Goal: Information Seeking & Learning: Learn about a topic

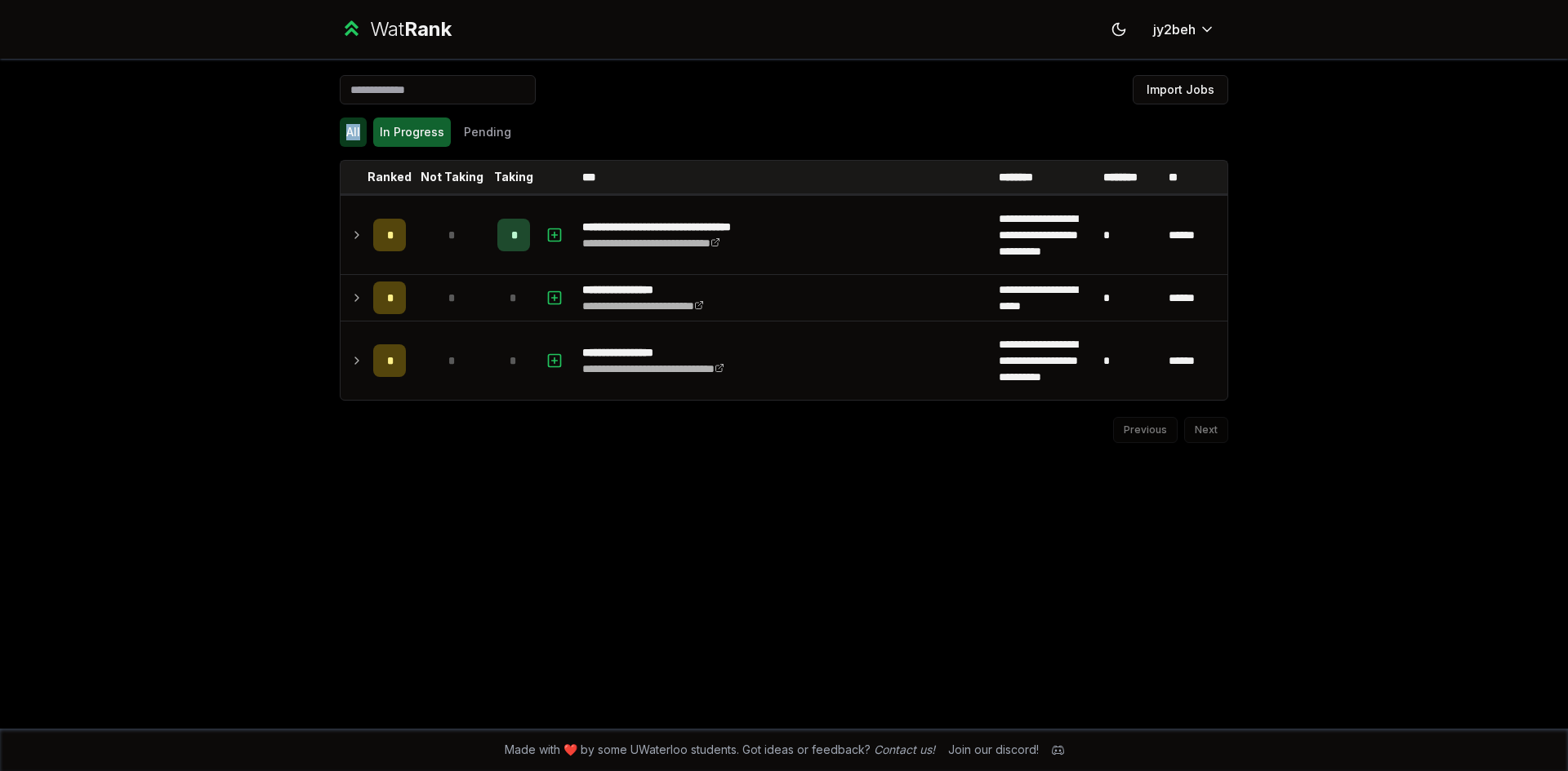
click at [349, 119] on button "All" at bounding box center [354, 132] width 27 height 30
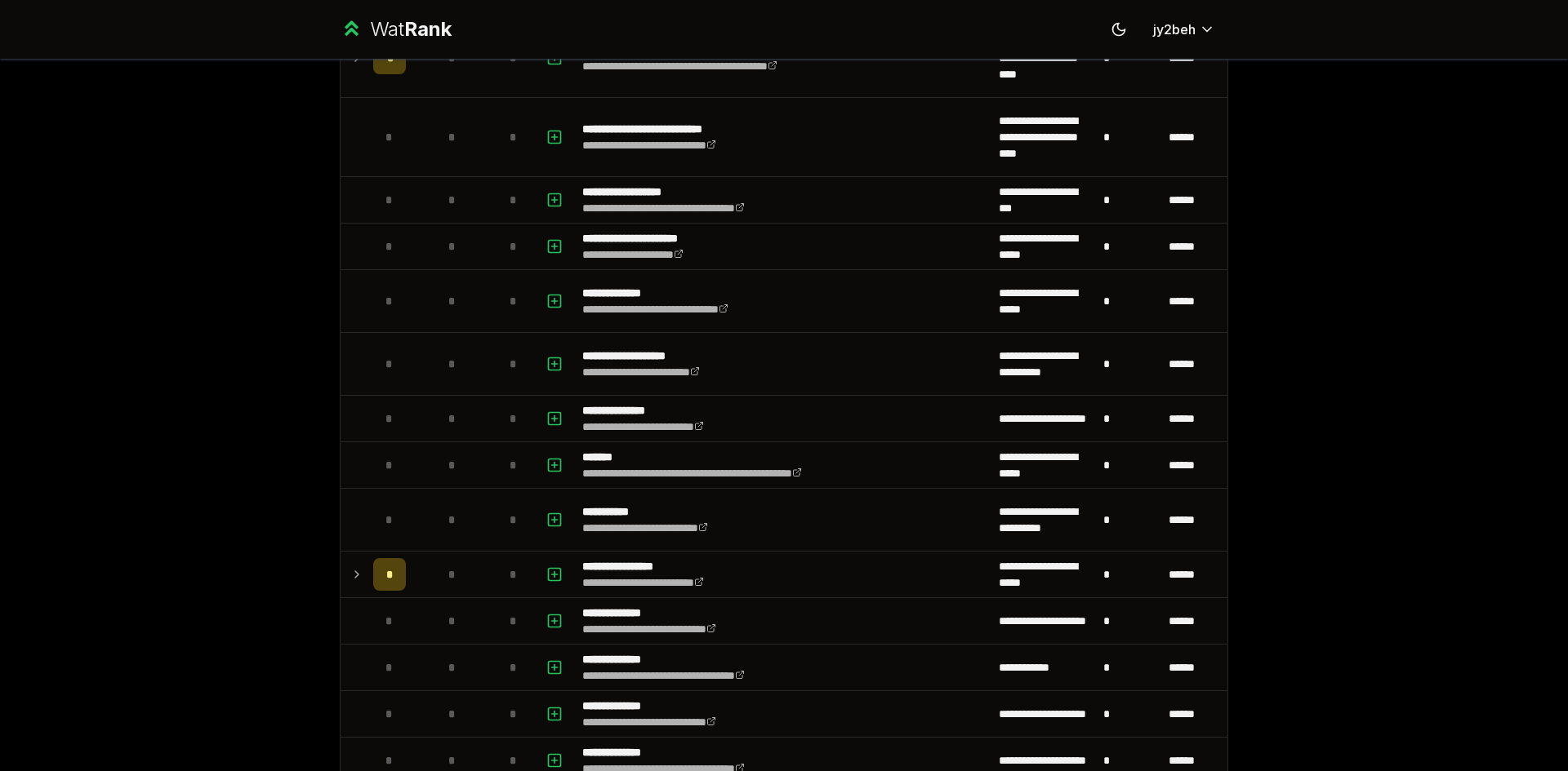
scroll to position [1675, 0]
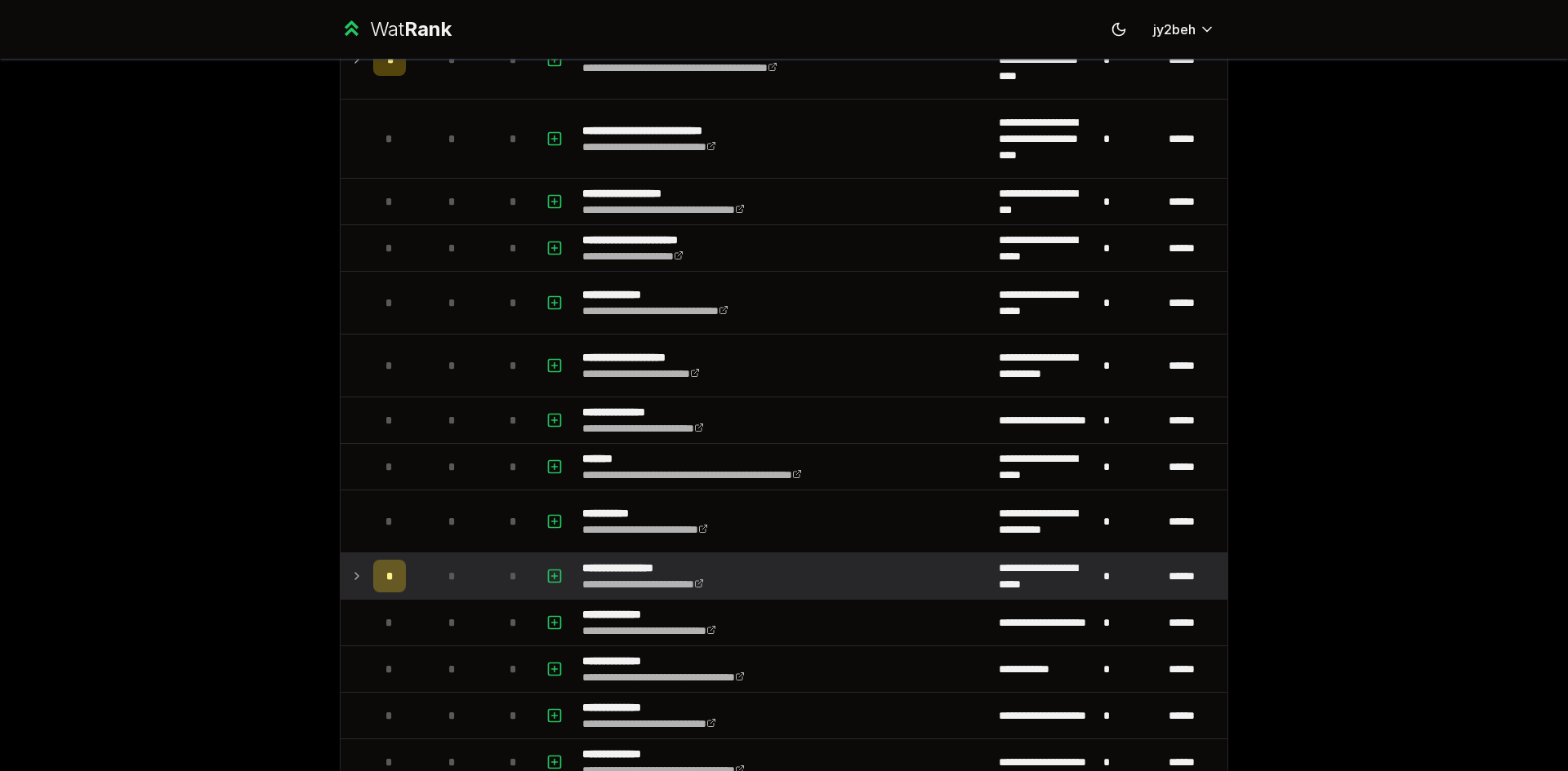
click at [340, 577] on td at bounding box center [353, 576] width 26 height 46
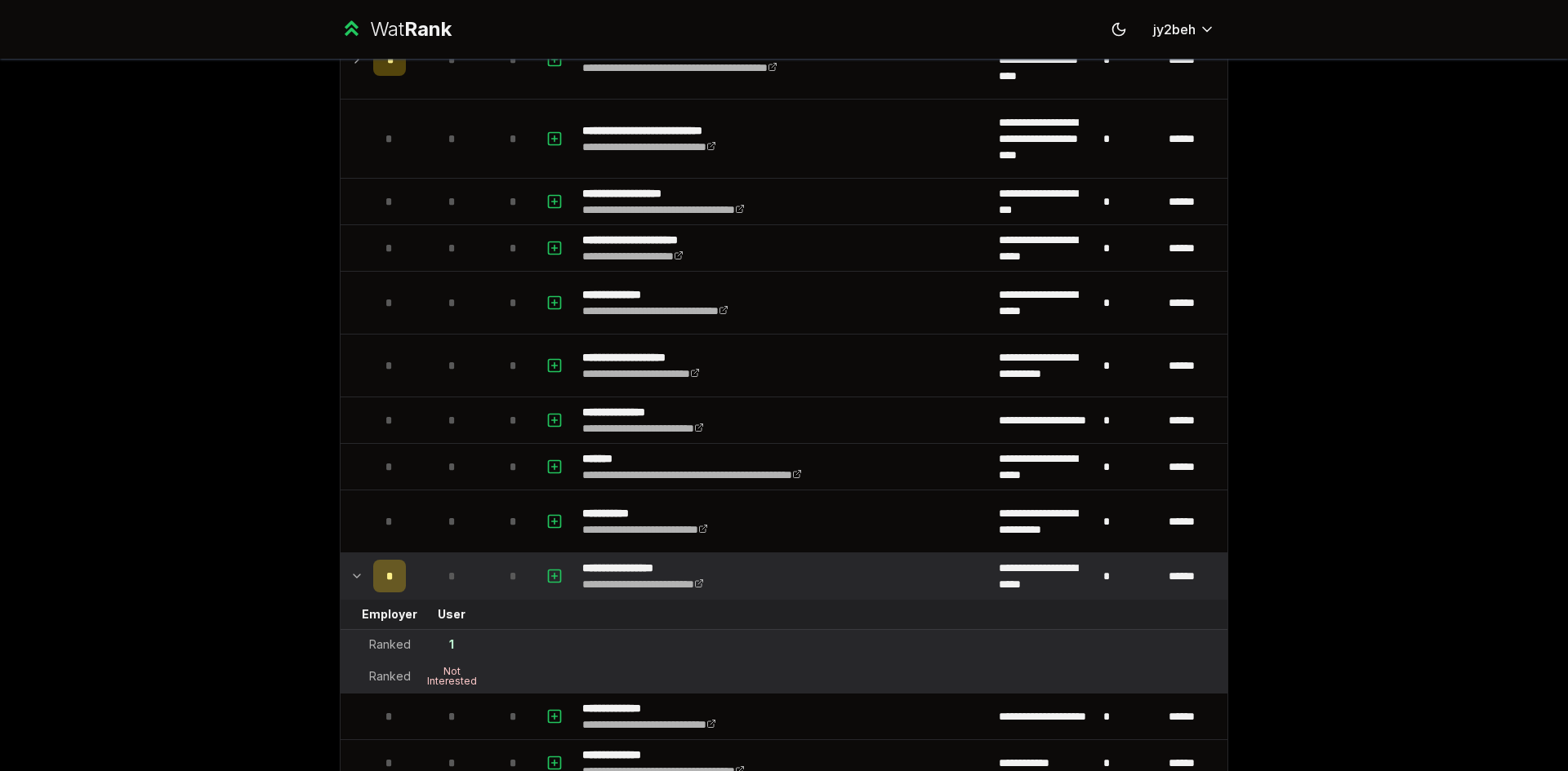
click at [341, 579] on td at bounding box center [353, 576] width 26 height 46
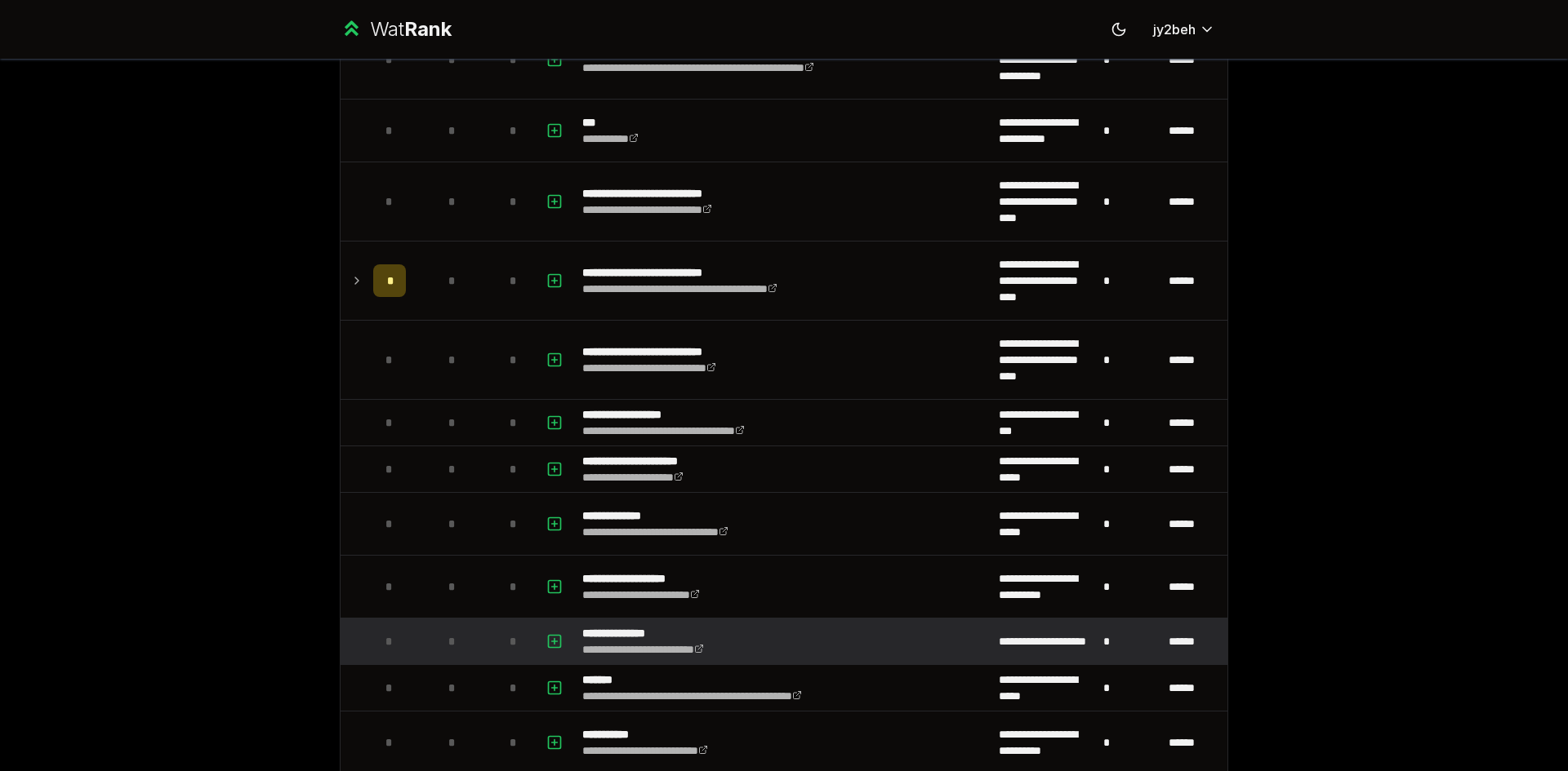
scroll to position [1444, 0]
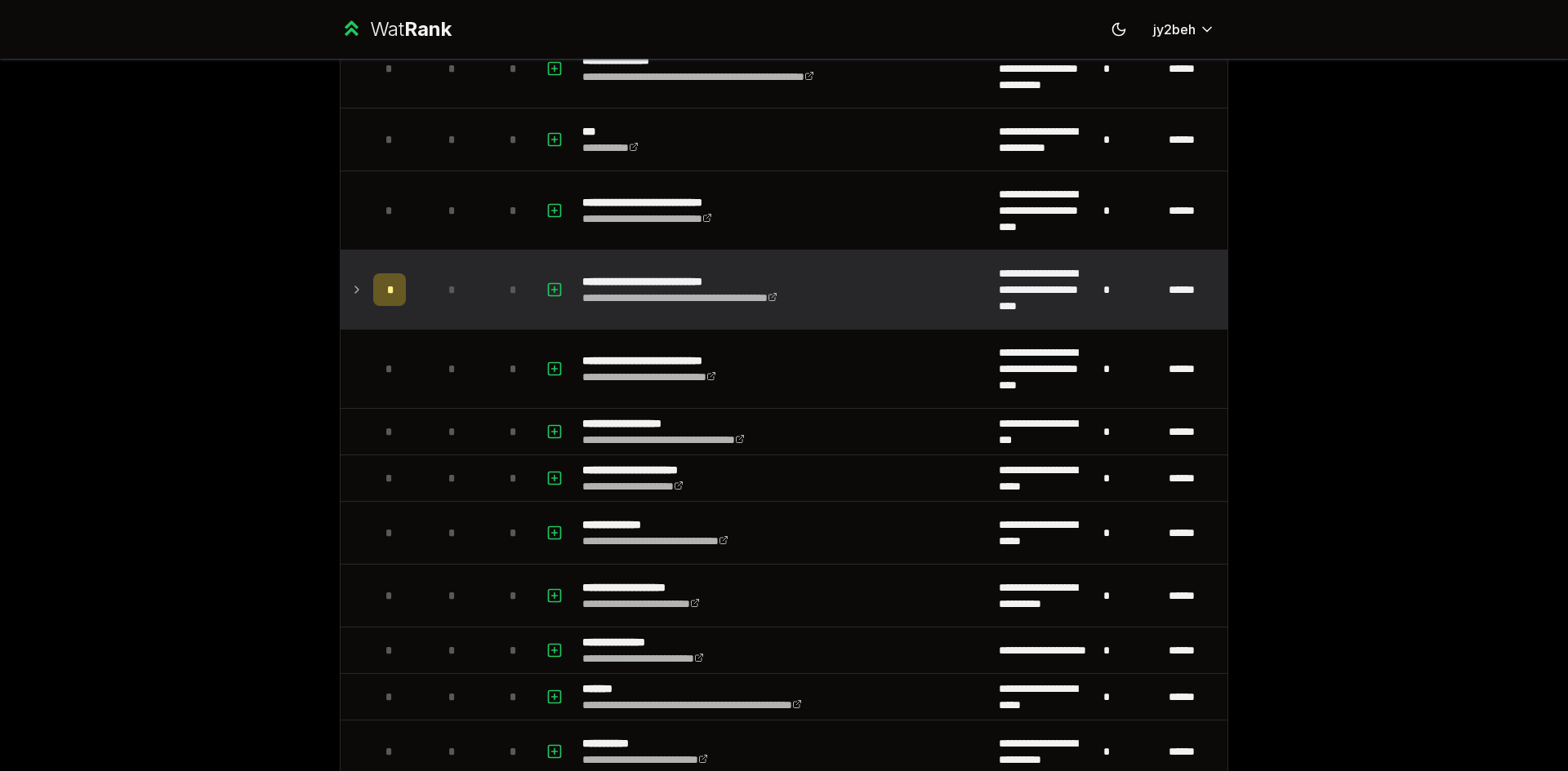
click at [353, 294] on icon at bounding box center [356, 290] width 13 height 20
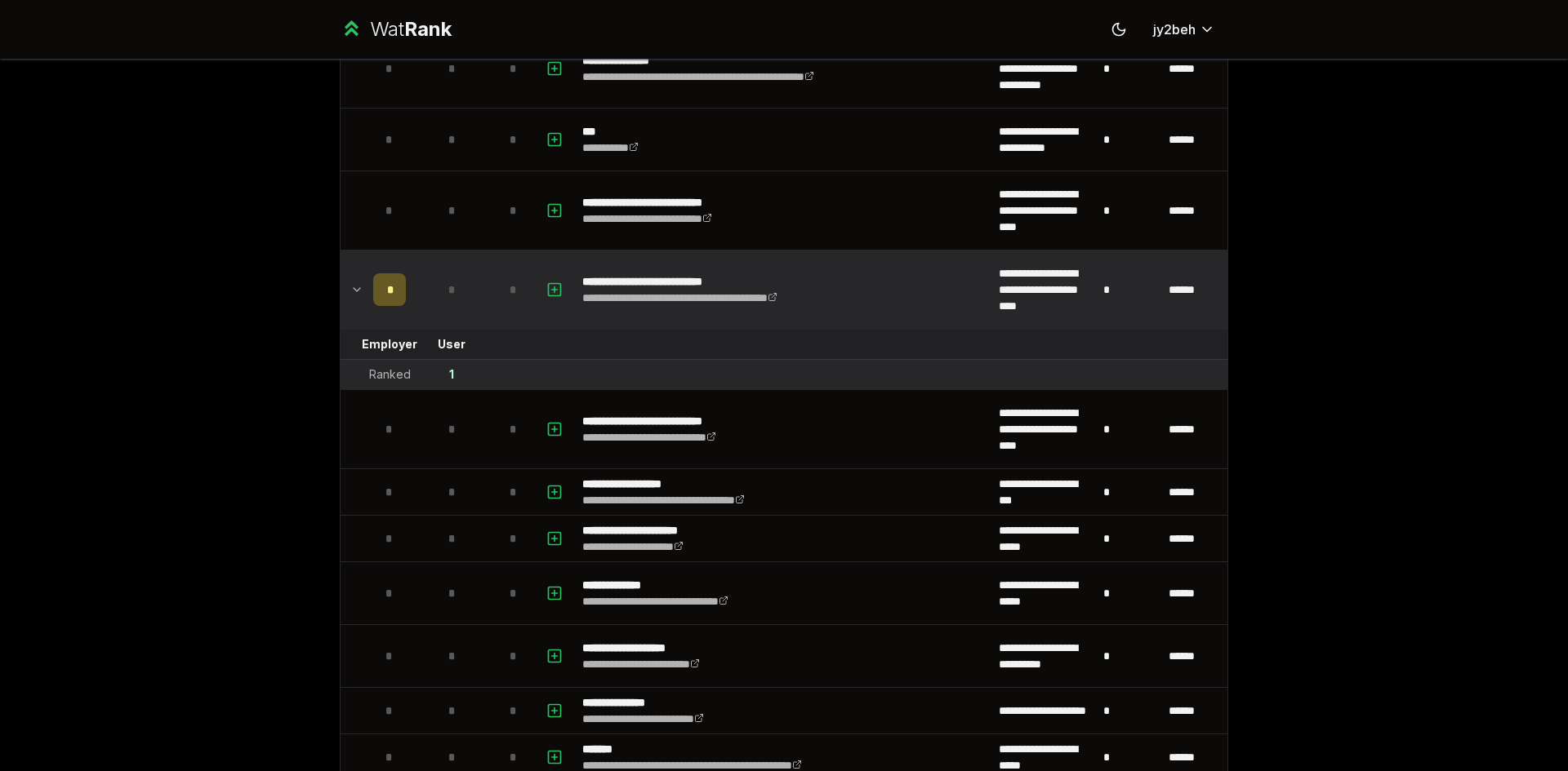
click at [352, 294] on icon at bounding box center [356, 290] width 13 height 20
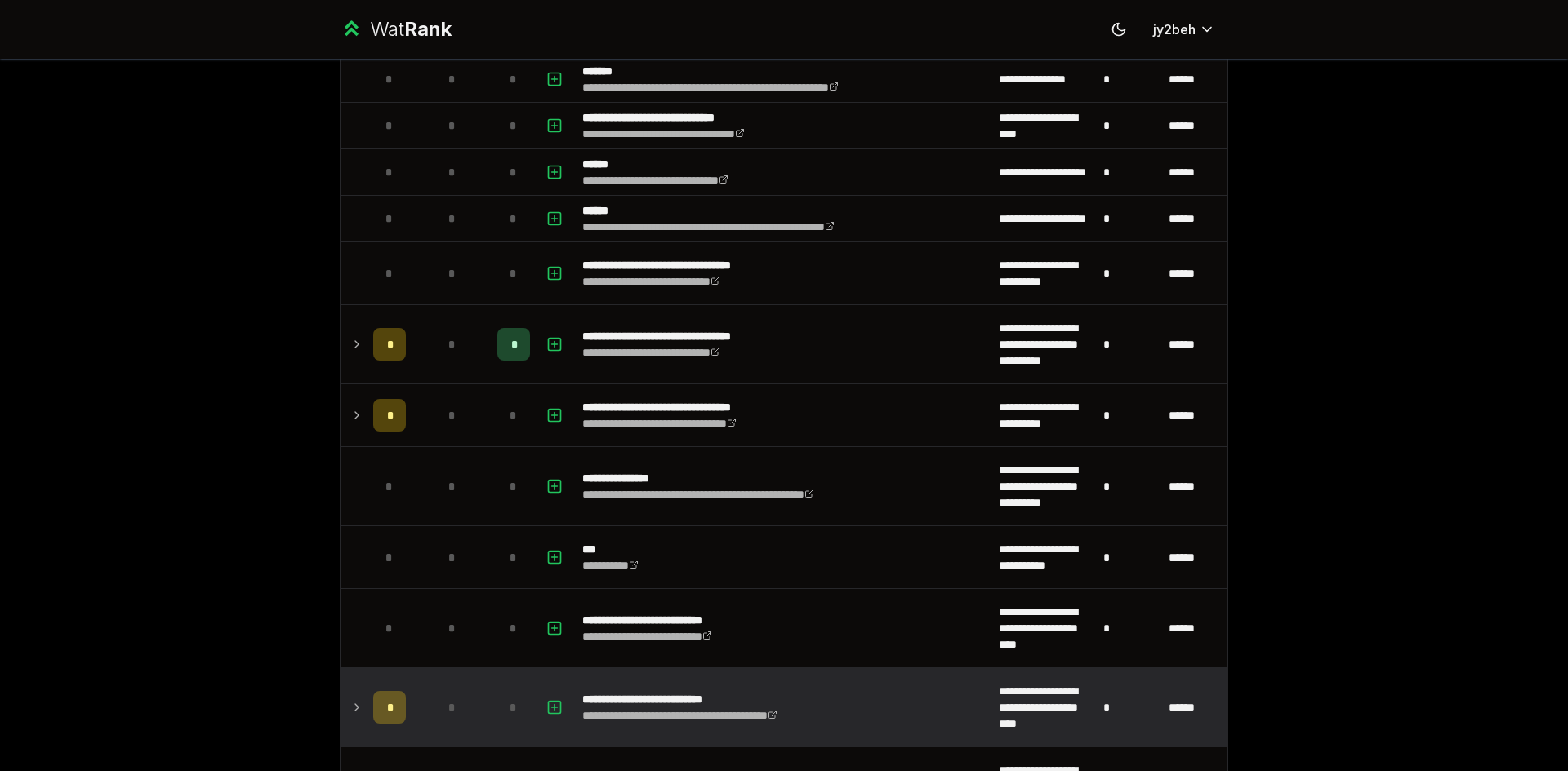
scroll to position [1024, 0]
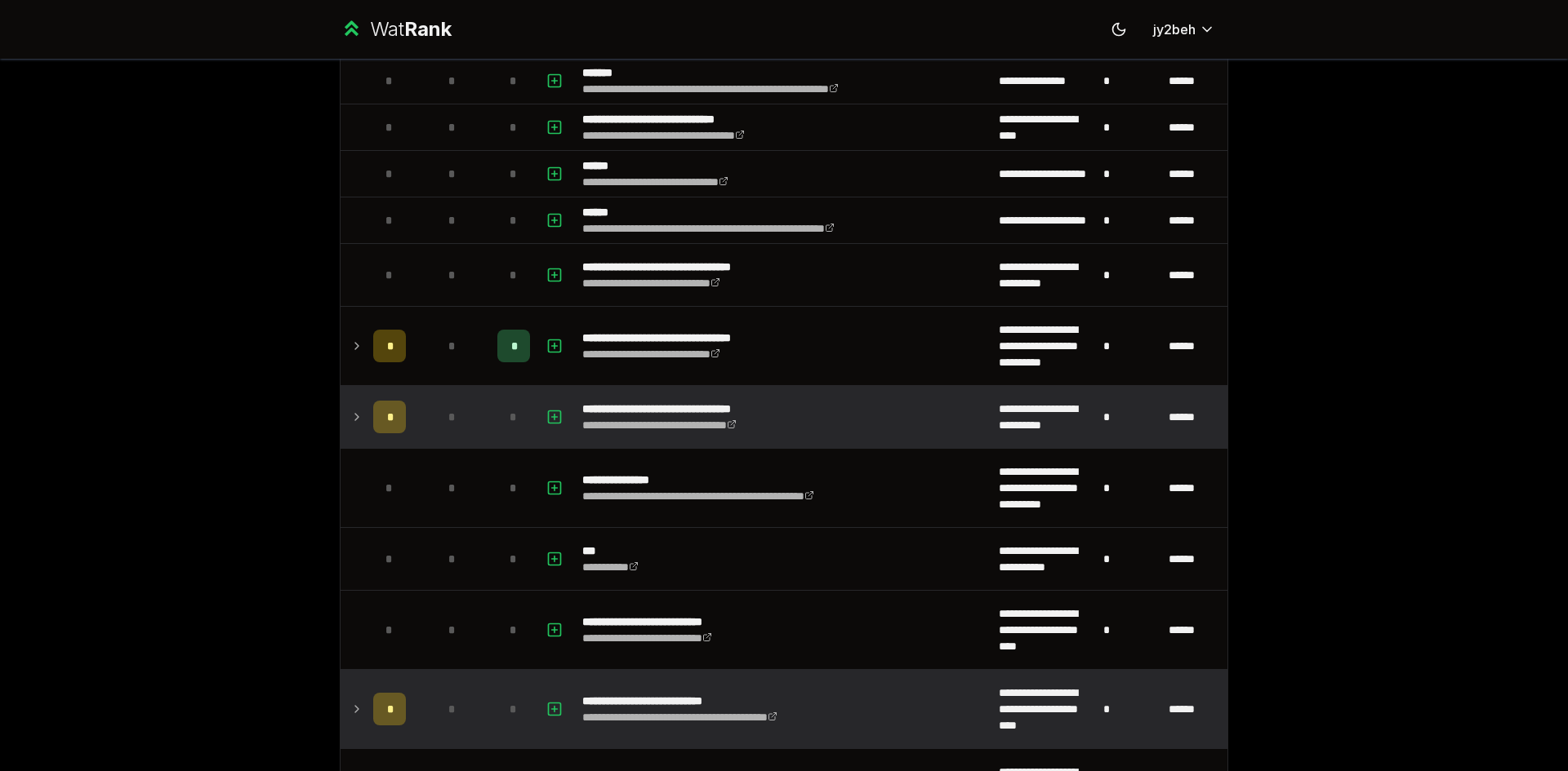
click at [351, 405] on td at bounding box center [353, 417] width 26 height 62
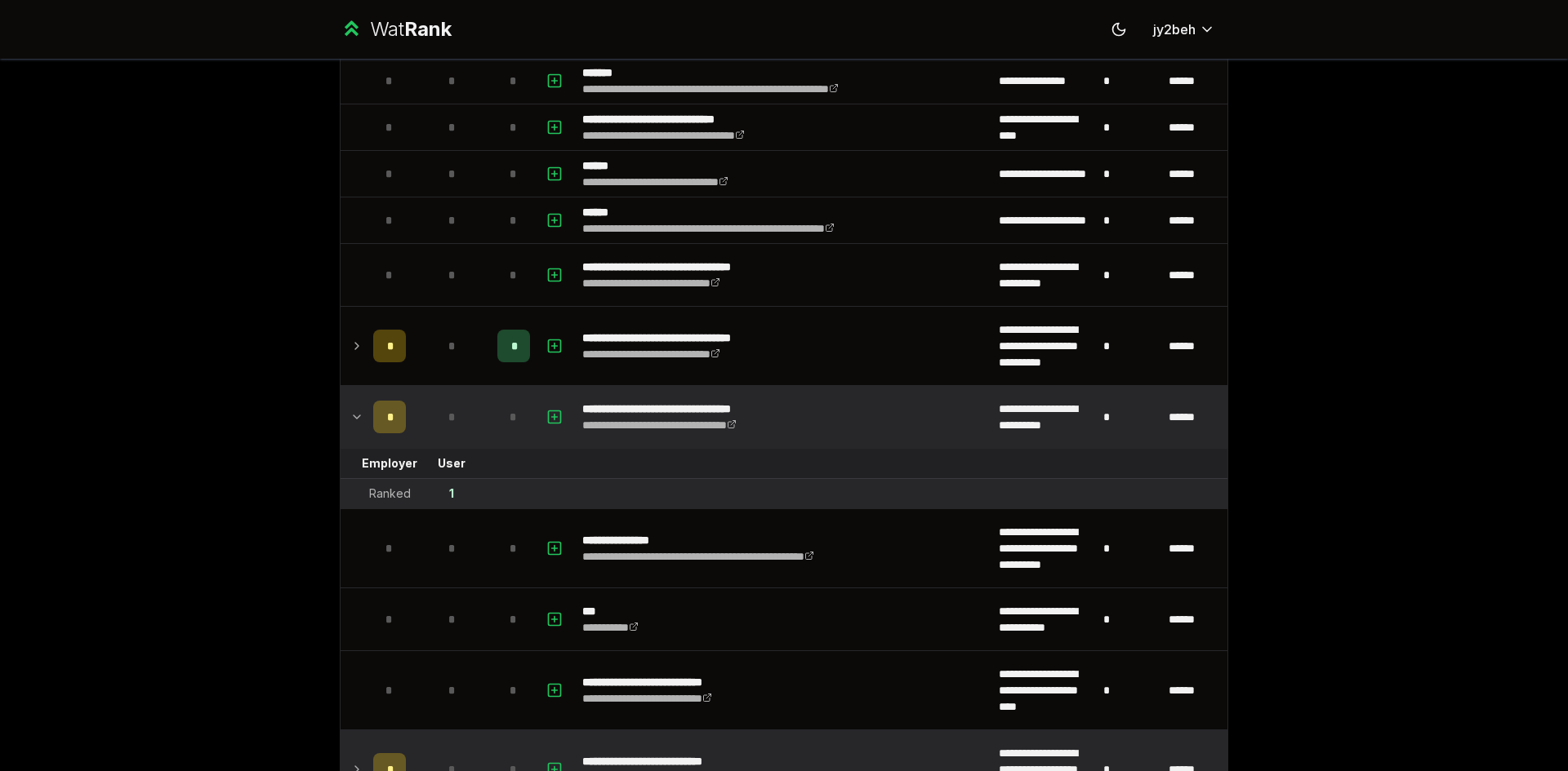
click at [351, 405] on td at bounding box center [353, 417] width 26 height 62
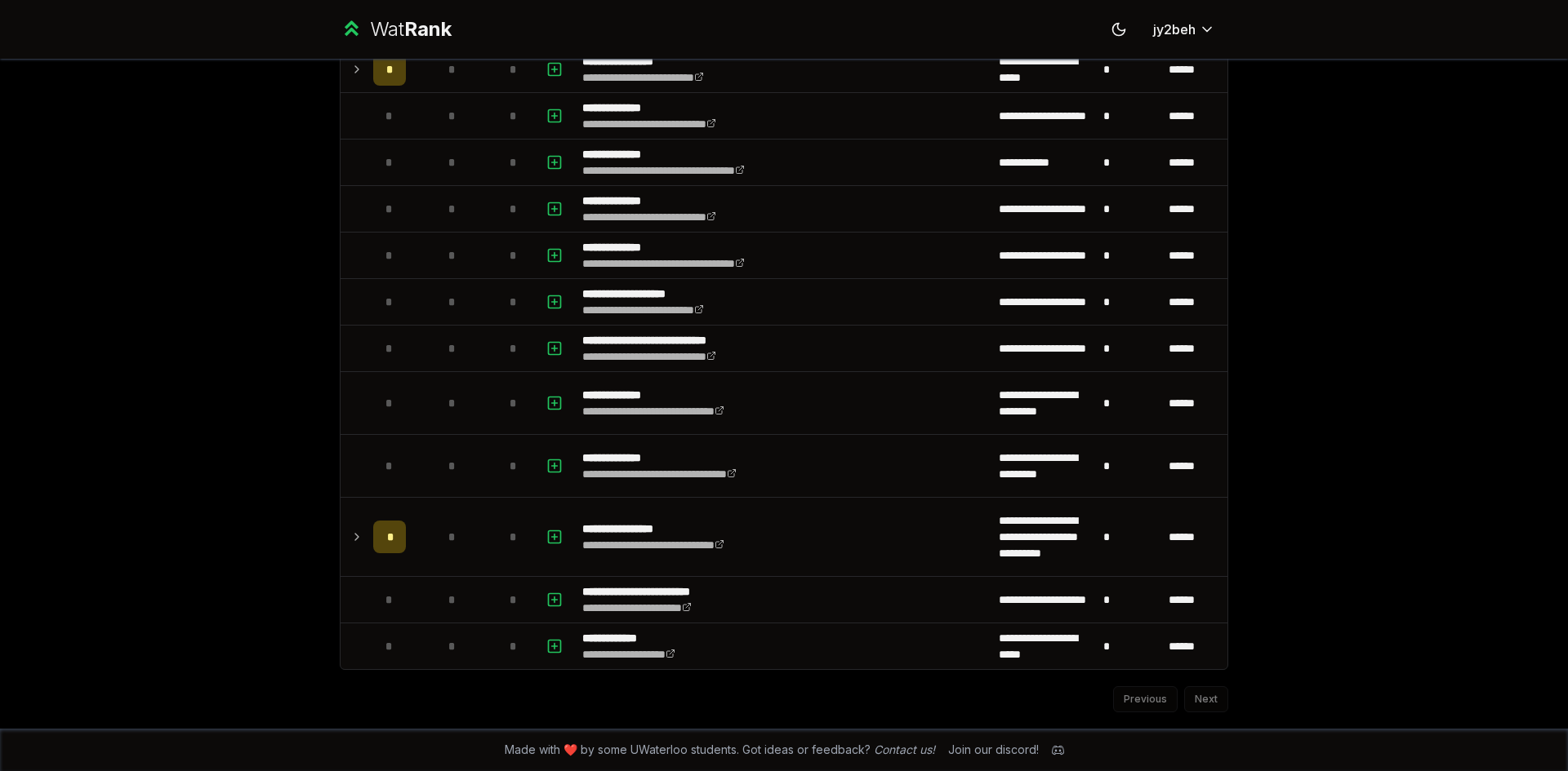
scroll to position [2181, 0]
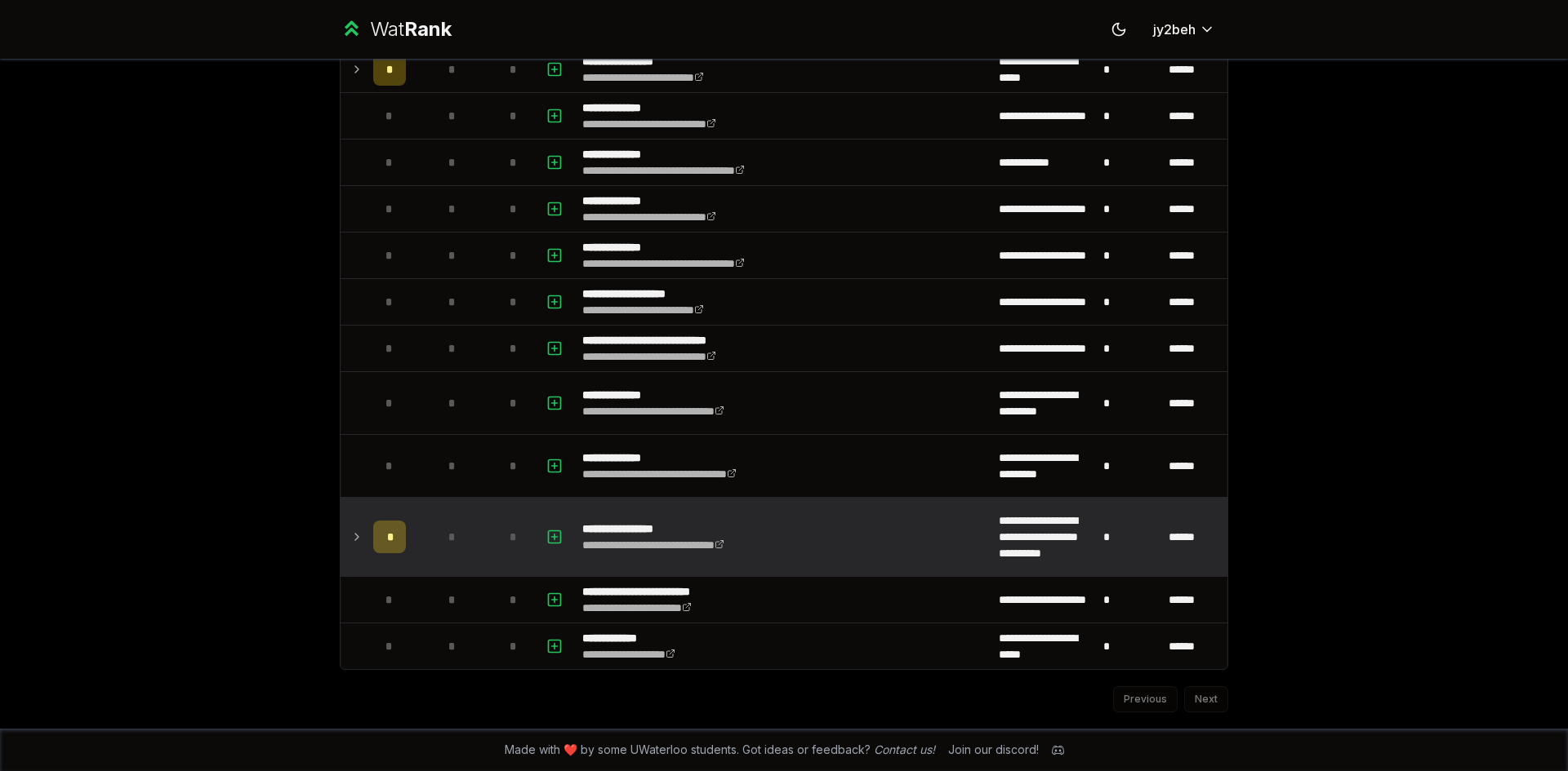
click at [356, 542] on icon at bounding box center [356, 537] width 13 height 20
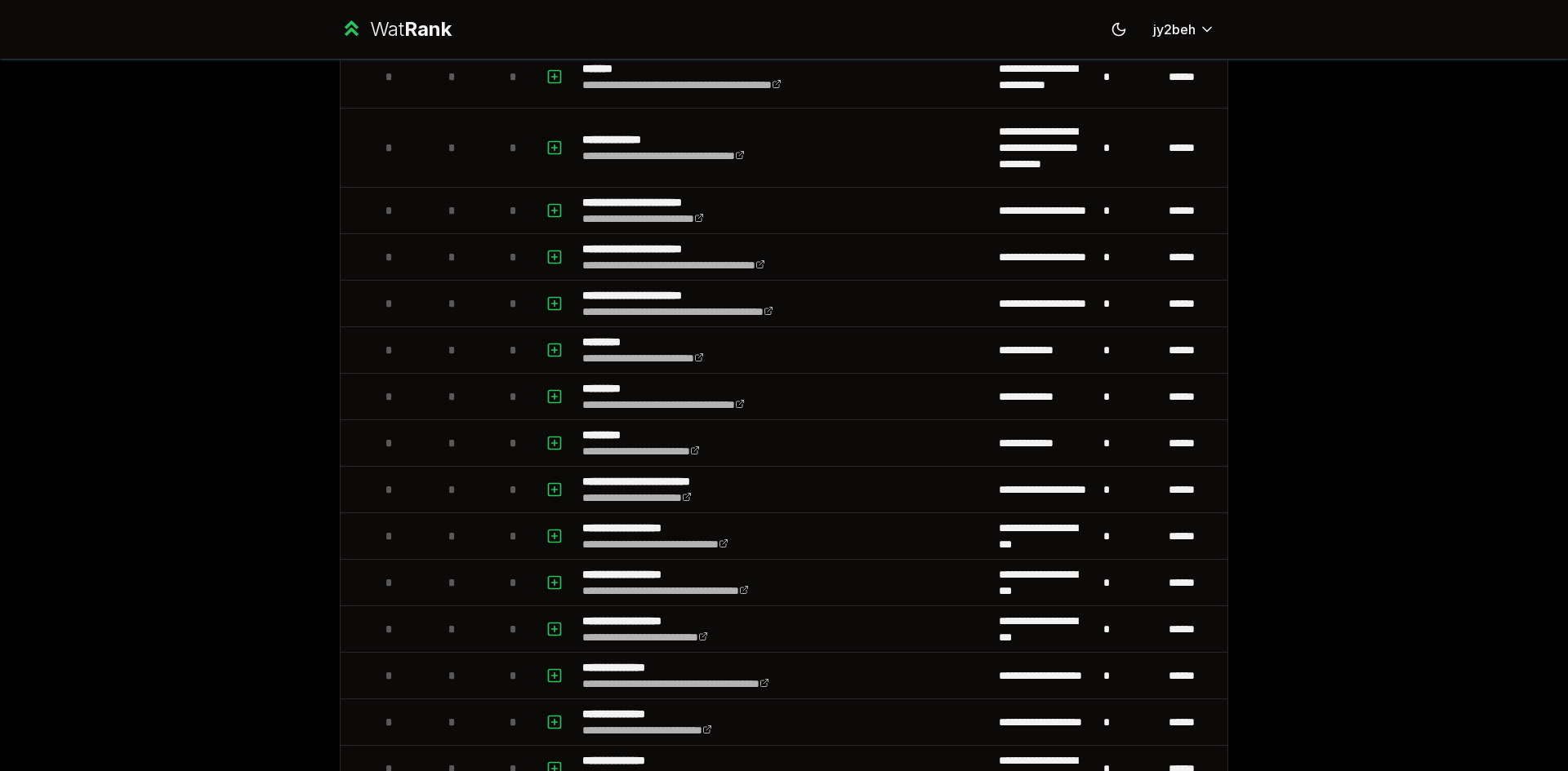
scroll to position [0, 0]
